Goal: Information Seeking & Learning: Check status

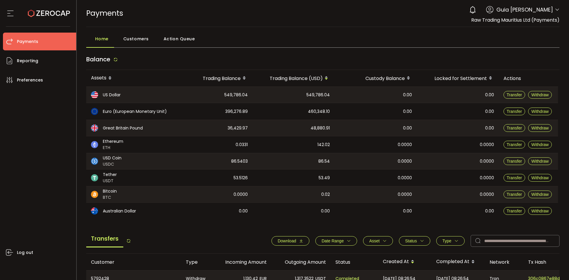
click at [555, 7] on icon at bounding box center [557, 9] width 5 height 5
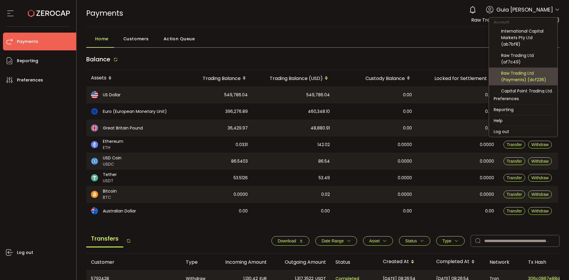
click at [542, 77] on div "Raw Trading Ltd (Payments) (dcf236)" at bounding box center [527, 76] width 52 height 13
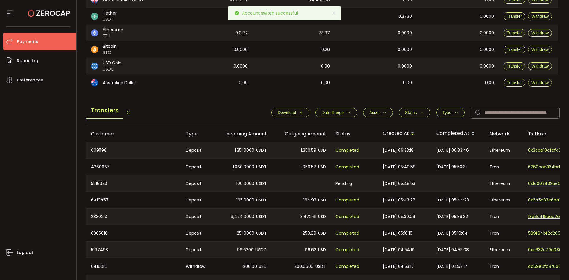
scroll to position [184, 0]
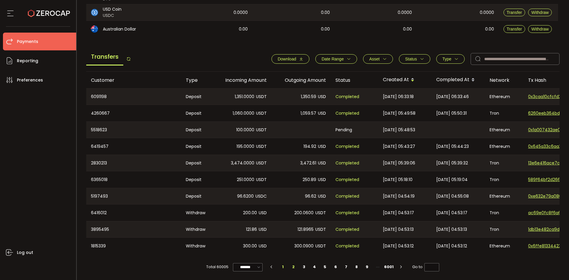
click at [291, 267] on li "2" at bounding box center [293, 267] width 11 height 8
type input "*"
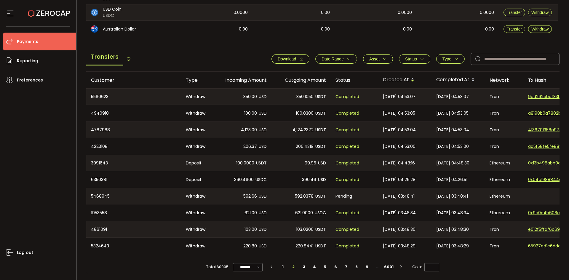
click at [334, 58] on span "Date Range" at bounding box center [333, 59] width 22 height 5
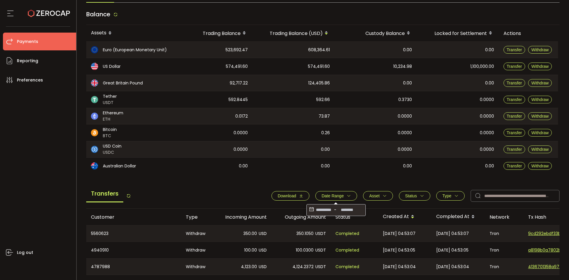
scroll to position [0, 0]
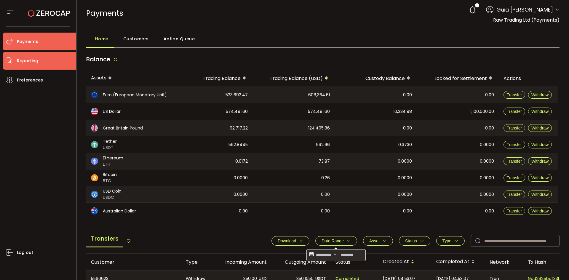
click at [41, 54] on li "Reporting" at bounding box center [39, 61] width 73 height 18
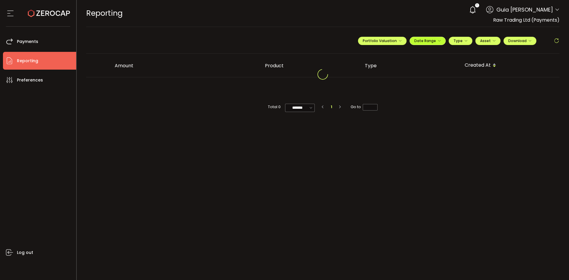
click at [435, 40] on span "Date Range" at bounding box center [427, 40] width 27 height 5
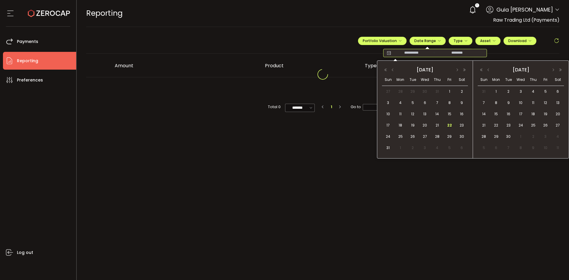
click at [403, 53] on input at bounding box center [412, 53] width 38 height 6
click at [413, 125] on span "19" at bounding box center [412, 125] width 7 height 7
click at [414, 125] on span "19" at bounding box center [412, 125] width 7 height 7
type input "**********"
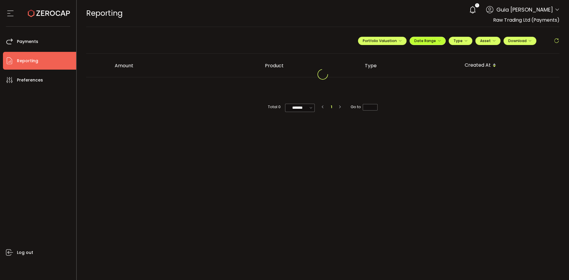
click at [428, 42] on span "Date Range" at bounding box center [427, 40] width 27 height 5
click at [293, 40] on div "**********" at bounding box center [323, 43] width 474 height 21
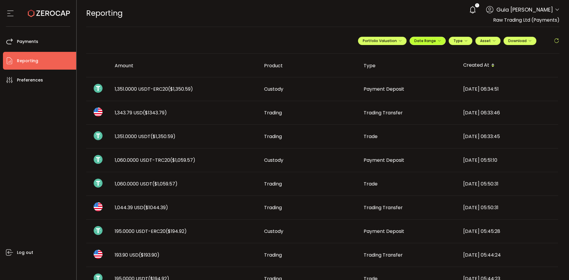
click at [422, 42] on span "Date Range" at bounding box center [427, 40] width 27 height 5
click at [385, 52] on icon at bounding box center [388, 53] width 7 height 6
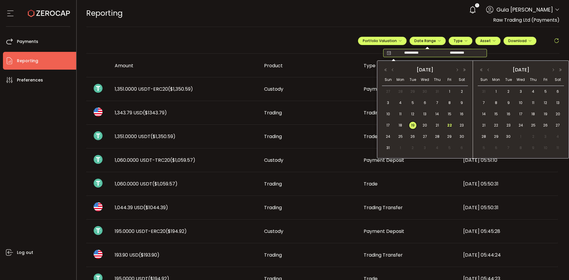
click at [411, 122] on div "19" at bounding box center [412, 125] width 9 height 9
click at [414, 124] on span "19" at bounding box center [412, 125] width 7 height 7
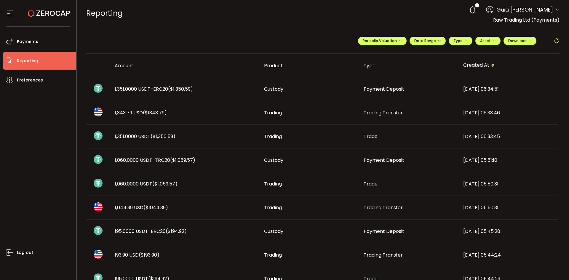
click at [298, 49] on div "**********" at bounding box center [323, 43] width 474 height 21
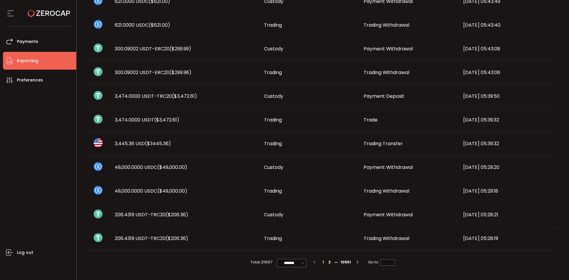
scroll to position [153, 0]
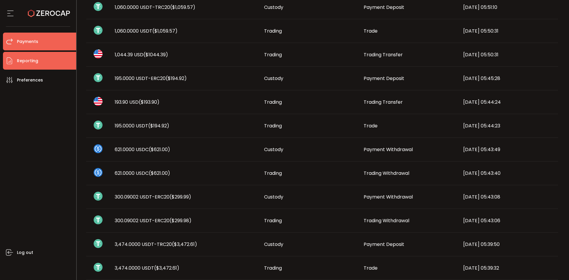
click at [41, 40] on li "Payments" at bounding box center [39, 42] width 73 height 18
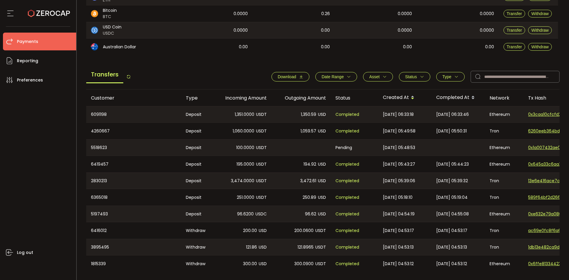
scroll to position [154, 0]
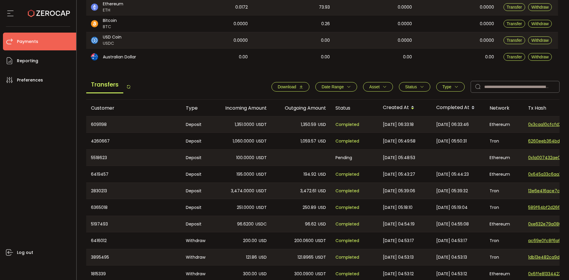
click at [339, 84] on button "Date Range" at bounding box center [336, 86] width 42 height 9
click at [312, 102] on icon at bounding box center [311, 100] width 7 height 9
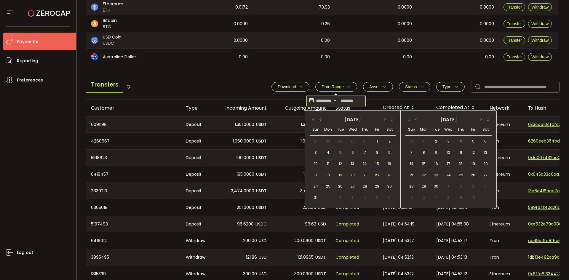
click at [341, 176] on span "19" at bounding box center [340, 175] width 7 height 7
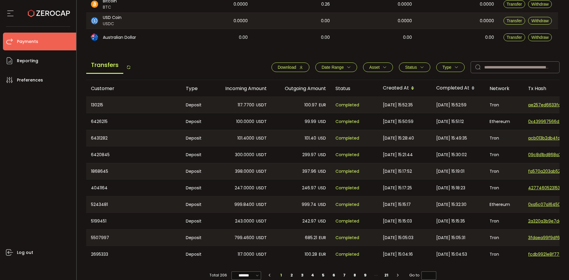
scroll to position [184, 0]
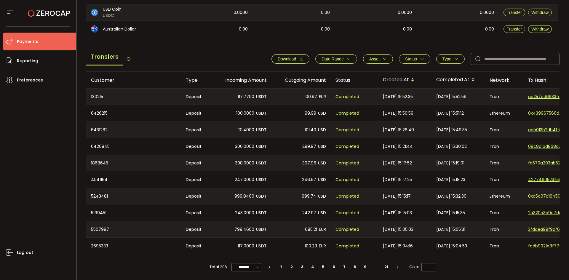
click at [291, 266] on li "2" at bounding box center [292, 267] width 11 height 8
click at [437, 94] on span "[DATE] 14:57:57" at bounding box center [451, 96] width 31 height 7
click at [454, 57] on icon "button" at bounding box center [456, 59] width 4 height 4
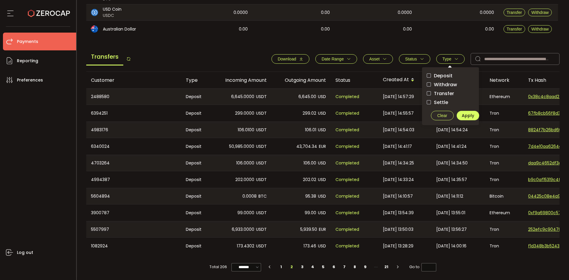
click at [437, 91] on span "Transfer" at bounding box center [442, 94] width 23 height 6
click at [465, 113] on span "Apply" at bounding box center [468, 116] width 12 height 6
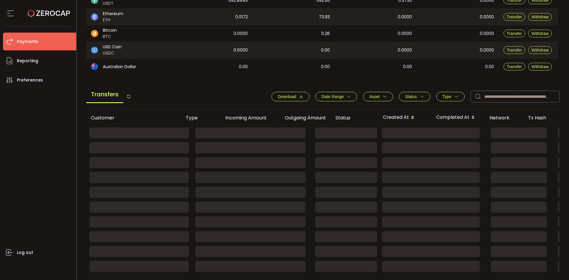
scroll to position [81, 0]
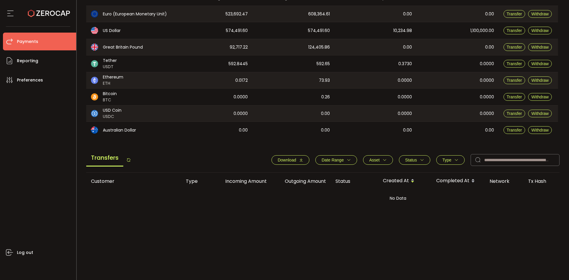
click at [444, 160] on span "Type" at bounding box center [447, 160] width 9 height 5
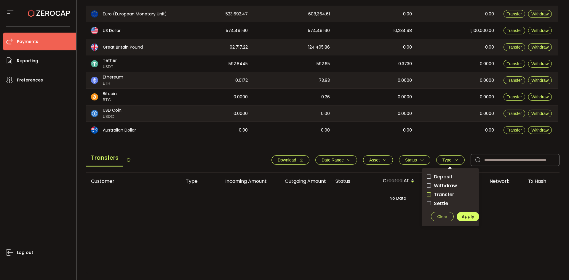
click at [444, 188] on span "Withdraw" at bounding box center [444, 186] width 26 height 6
click at [445, 196] on span "Transfer" at bounding box center [442, 195] width 23 height 6
click at [441, 203] on span "Settle" at bounding box center [439, 204] width 17 height 6
click at [464, 213] on button "Apply" at bounding box center [468, 216] width 23 height 9
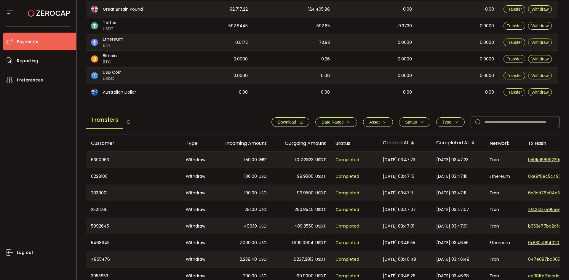
scroll to position [170, 0]
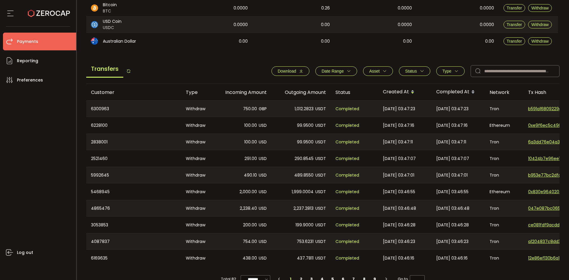
click at [452, 75] on button "Type" at bounding box center [450, 70] width 28 height 9
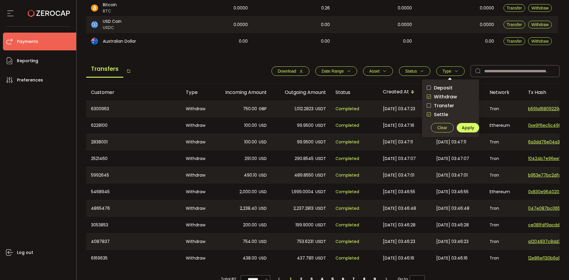
click at [441, 96] on span "Withdraw" at bounding box center [444, 97] width 26 height 6
click at [462, 127] on span "Apply" at bounding box center [468, 128] width 12 height 6
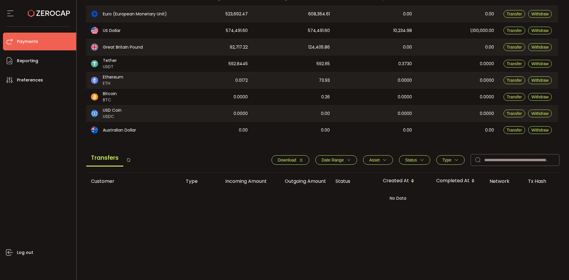
scroll to position [81, 0]
click at [454, 158] on icon "button" at bounding box center [456, 160] width 4 height 4
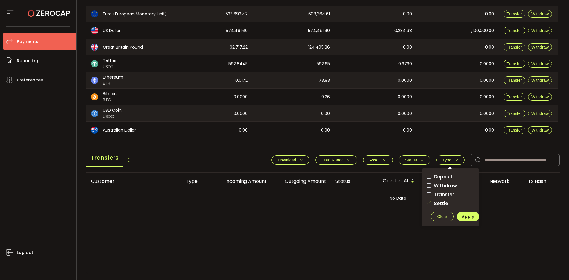
drag, startPoint x: 441, startPoint y: 188, endPoint x: 442, endPoint y: 195, distance: 7.7
click at [442, 188] on span "Withdraw" at bounding box center [444, 186] width 26 height 6
click at [438, 201] on span "Settle" at bounding box center [439, 204] width 17 height 6
click at [460, 213] on button "Apply" at bounding box center [468, 216] width 23 height 9
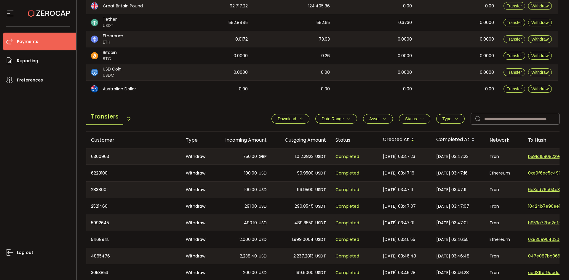
scroll to position [184, 0]
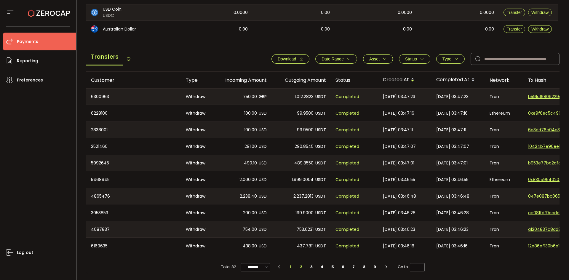
click at [301, 266] on li "2" at bounding box center [301, 267] width 11 height 8
click at [312, 266] on li "3" at bounding box center [312, 267] width 11 height 8
click at [322, 267] on li "4" at bounding box center [322, 267] width 11 height 8
click at [332, 266] on li "5" at bounding box center [333, 267] width 11 height 8
click at [343, 264] on li "6" at bounding box center [343, 267] width 11 height 8
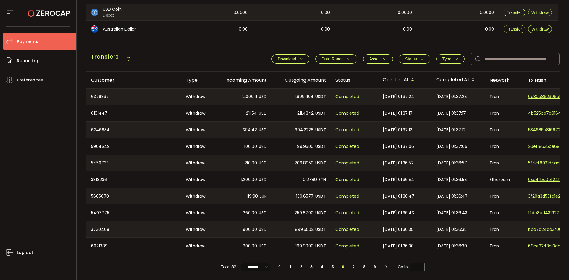
click at [353, 267] on li "7" at bounding box center [354, 267] width 11 height 8
click at [363, 267] on li "8" at bounding box center [364, 267] width 11 height 8
click at [377, 268] on li "9" at bounding box center [375, 267] width 11 height 8
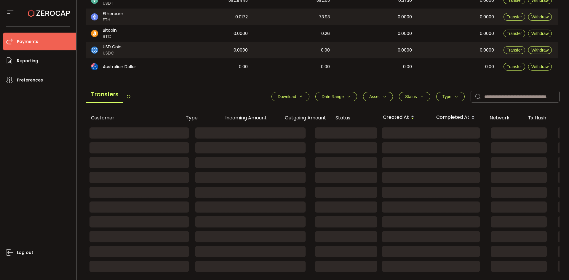
scroll to position [81, 0]
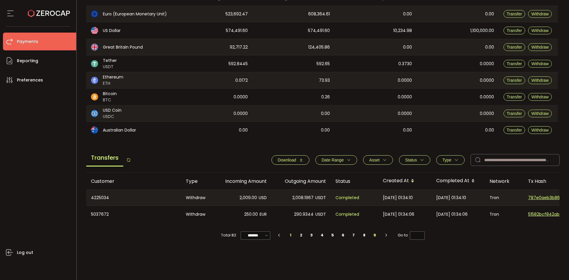
click at [291, 239] on li "1" at bounding box center [291, 235] width 11 height 8
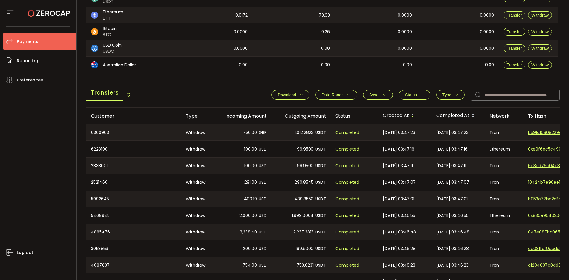
scroll to position [184, 0]
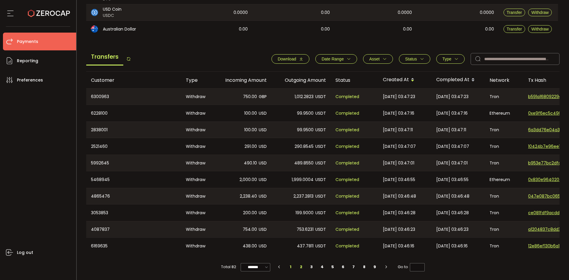
click at [300, 267] on li "2" at bounding box center [301, 267] width 11 height 8
type input "*"
click at [342, 57] on span "Date Range" at bounding box center [336, 59] width 29 height 5
click at [311, 68] on icon at bounding box center [311, 72] width 7 height 9
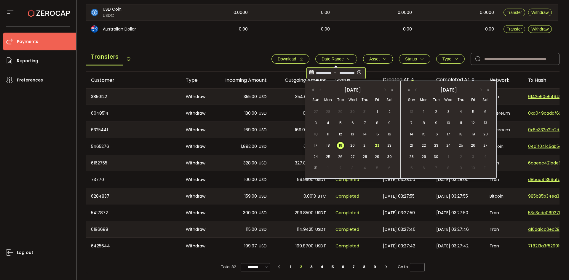
click at [360, 72] on icon at bounding box center [359, 72] width 7 height 9
type input "*"
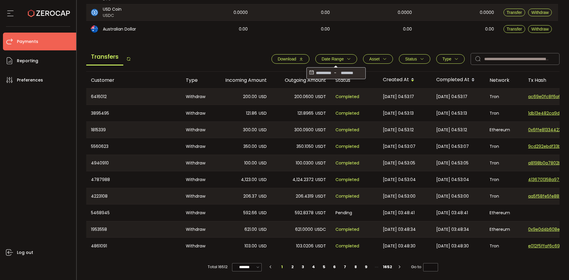
drag, startPoint x: 216, startPoint y: 56, endPoint x: 232, endPoint y: 52, distance: 16.5
click at [216, 56] on div "Transfers Download Date Range - Asset BTC ETH EUR GBP USD USDC USDT Clear Apply…" at bounding box center [323, 60] width 474 height 23
click at [287, 57] on span "Download" at bounding box center [287, 59] width 18 height 5
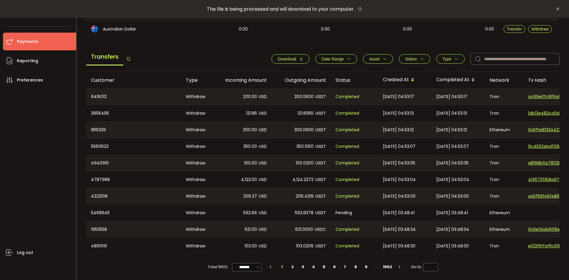
click at [221, 56] on div "Transfers Download Date Range - Asset BTC ETH EUR GBP USD USDC USDT Clear Apply…" at bounding box center [323, 60] width 474 height 23
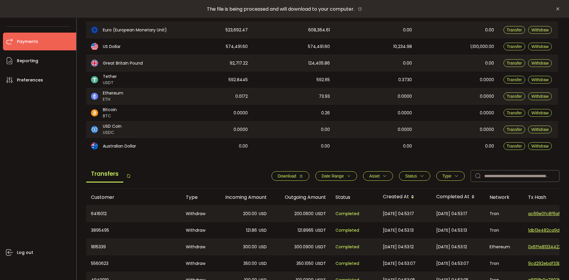
scroll to position [65, 0]
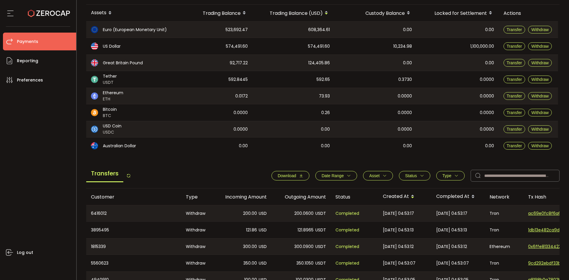
click at [457, 174] on button "Type" at bounding box center [450, 175] width 28 height 9
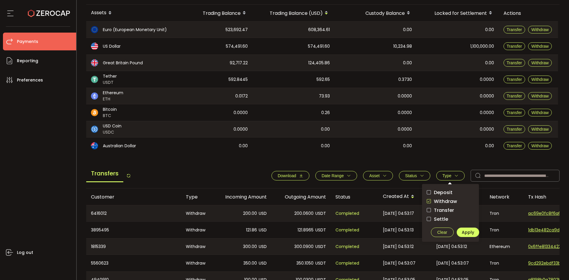
click at [432, 200] on span "Withdraw" at bounding box center [444, 202] width 26 height 6
click at [468, 231] on span "Apply" at bounding box center [468, 232] width 12 height 6
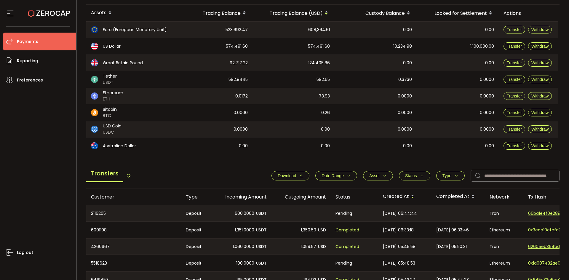
click at [449, 178] on button "Type" at bounding box center [450, 175] width 28 height 9
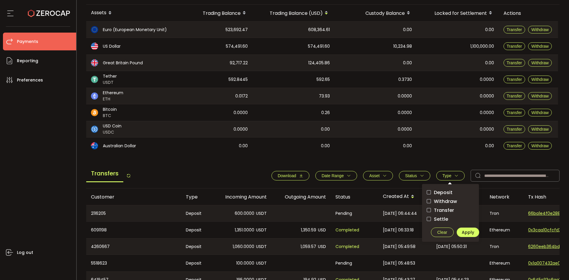
click at [440, 213] on span "Transfer" at bounding box center [442, 211] width 23 height 6
click at [455, 229] on div "Clear Apply" at bounding box center [455, 232] width 57 height 9
click at [460, 232] on button "Apply" at bounding box center [468, 232] width 23 height 9
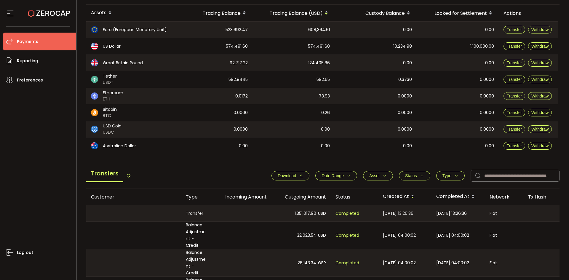
scroll to position [117, 0]
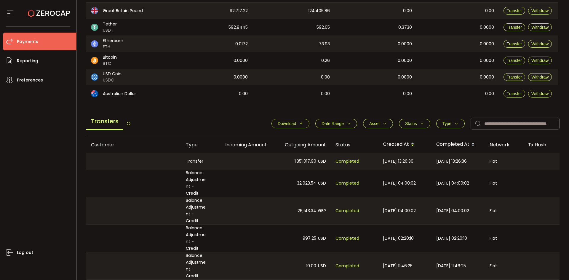
click at [451, 123] on span "Type" at bounding box center [451, 123] width 16 height 5
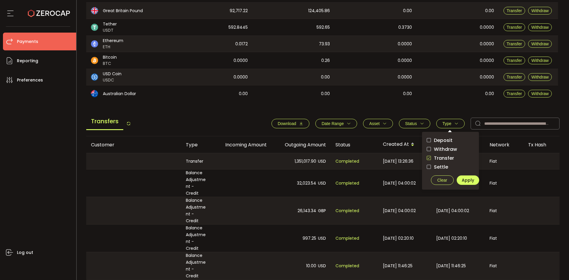
click at [442, 167] on span "Settle" at bounding box center [439, 167] width 17 height 6
click at [443, 160] on span "Transfer" at bounding box center [442, 158] width 23 height 6
click at [465, 177] on span "Apply" at bounding box center [468, 180] width 12 height 6
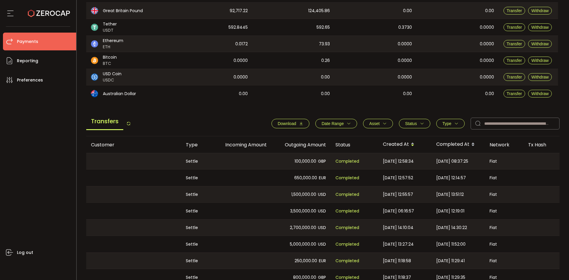
click at [466, 178] on span "[DATE] 12:14:57" at bounding box center [451, 178] width 30 height 7
drag, startPoint x: 205, startPoint y: 180, endPoint x: 229, endPoint y: 177, distance: 24.5
click at [205, 180] on div "Settle" at bounding box center [196, 178] width 31 height 17
click at [348, 179] on span "Completed" at bounding box center [348, 178] width 24 height 7
click at [349, 178] on span "Completed" at bounding box center [348, 178] width 24 height 7
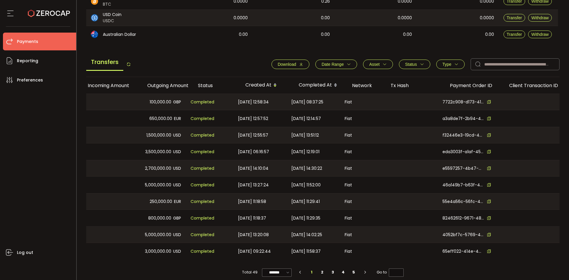
scroll to position [0, 152]
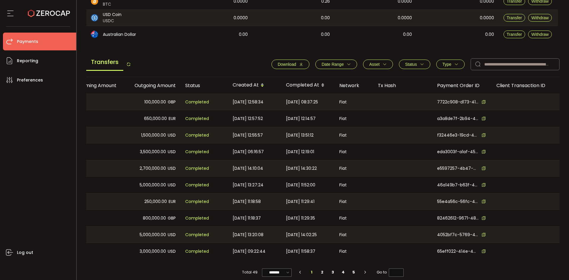
click at [482, 118] on icon at bounding box center [484, 119] width 4 height 4
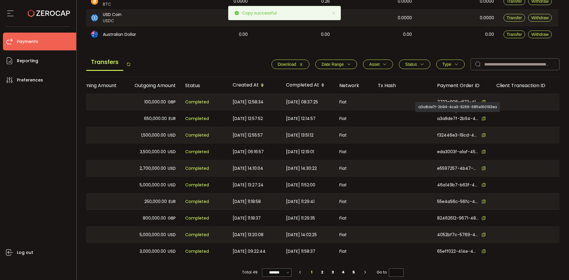
click at [463, 119] on span "a3a8de7f-2b94-4ce3-9266-685e160193ea" at bounding box center [458, 119] width 42 height 6
click at [461, 119] on span "a3a8de7f-2b94-4ce3-9266-685e160193ea" at bounding box center [458, 119] width 42 height 6
click at [460, 118] on span "a3a8de7f-2b94-4ce3-9266-685e160193ea" at bounding box center [458, 119] width 42 height 6
click at [428, 117] on div at bounding box center [402, 118] width 59 height 17
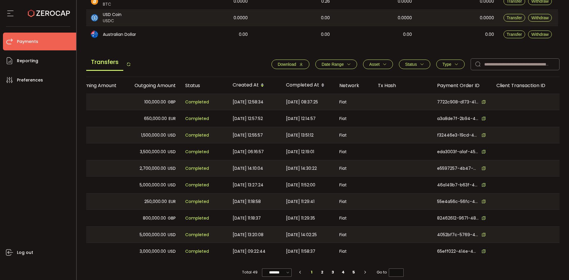
click at [283, 122] on div "[DATE] 12:14:57" at bounding box center [307, 118] width 53 height 17
click at [206, 129] on div "Completed" at bounding box center [204, 135] width 47 height 16
click at [300, 117] on span "[DATE] 12:14:57" at bounding box center [301, 118] width 30 height 7
click at [326, 119] on div "[DATE] 12:14:57" at bounding box center [307, 118] width 53 height 17
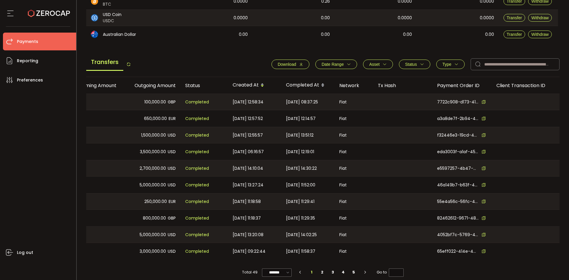
click at [328, 119] on div "[DATE] 12:14:57" at bounding box center [307, 118] width 53 height 17
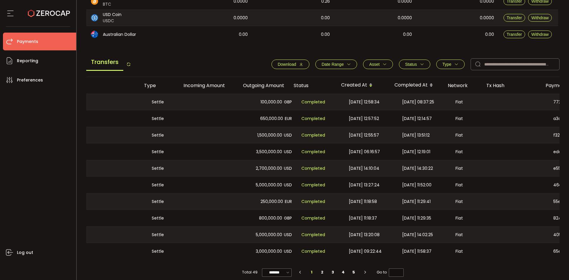
scroll to position [0, 0]
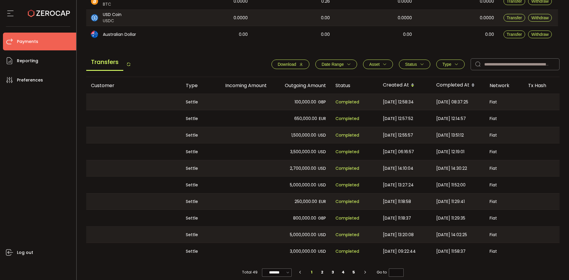
click at [328, 106] on div "100,000.00 GBP" at bounding box center [301, 102] width 59 height 16
click at [335, 103] on div "Completed" at bounding box center [354, 102] width 47 height 16
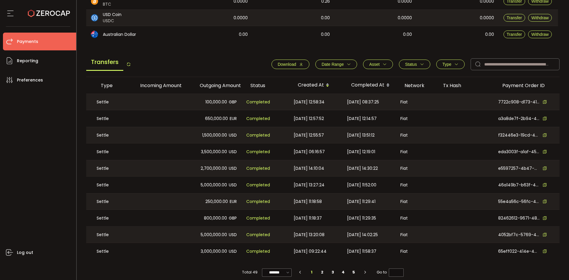
scroll to position [0, 150]
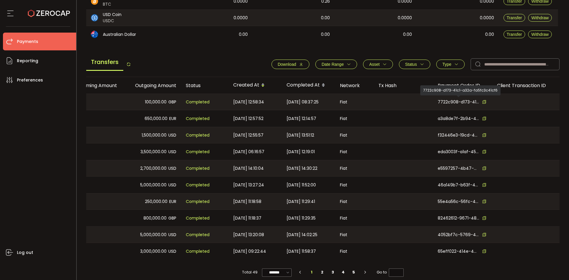
click at [458, 103] on span "7722c908-d173-41c1-a32a-fa5fc3c41cf6" at bounding box center [459, 102] width 42 height 6
click at [261, 105] on span "[DATE] 12:58:34" at bounding box center [248, 102] width 31 height 7
click at [332, 120] on div "[DATE] 12:14:57" at bounding box center [308, 118] width 53 height 17
click at [467, 117] on span "a3a8de7f-2b94-4ce3-9266-685e160193ea" at bounding box center [459, 119] width 42 height 6
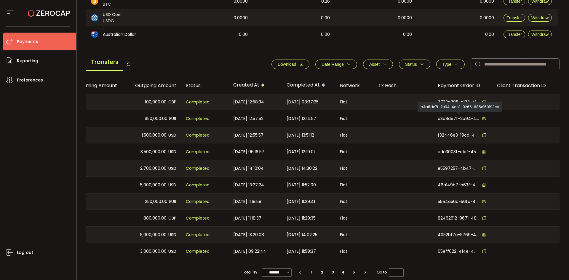
click at [482, 118] on div "a3a8de7f-2b94-4ce3-9266-685e160193ea" at bounding box center [463, 119] width 50 height 6
